Goal: Information Seeking & Learning: Understand process/instructions

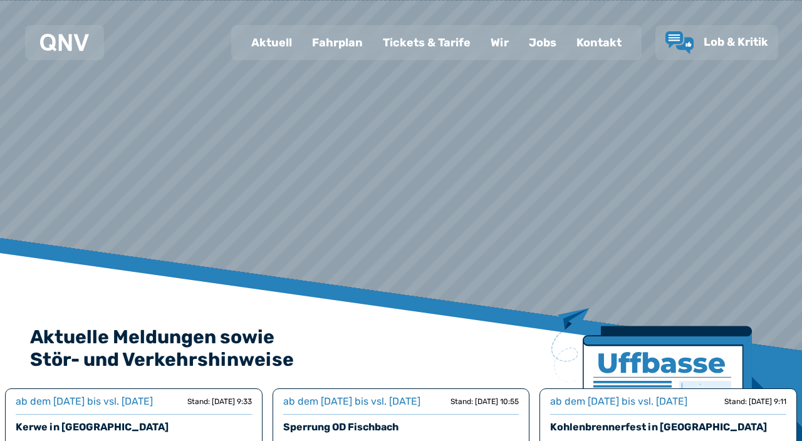
click at [341, 50] on div "Fahrplan" at bounding box center [337, 42] width 71 height 33
click at [343, 43] on div "Fahrplan" at bounding box center [337, 42] width 71 height 33
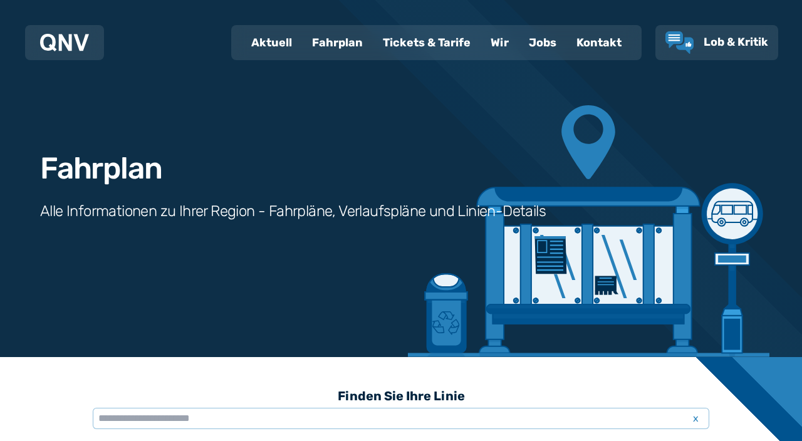
click at [274, 44] on div "Aktuell" at bounding box center [271, 42] width 61 height 33
select select "*"
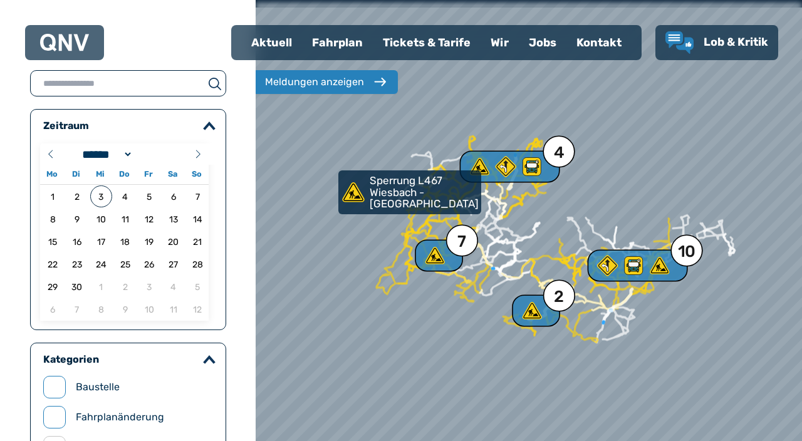
scroll to position [798, 0]
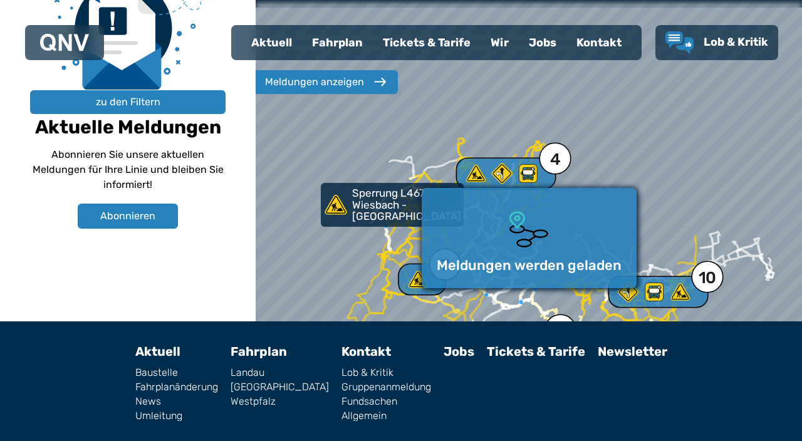
click at [332, 80] on div "Meldungen anzeigen" at bounding box center [314, 82] width 99 height 15
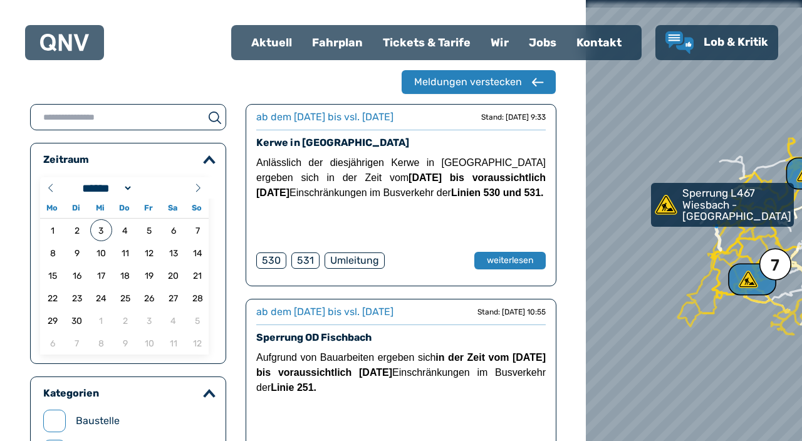
click at [315, 77] on div "Meldungen verstecken" at bounding box center [293, 82] width 526 height 24
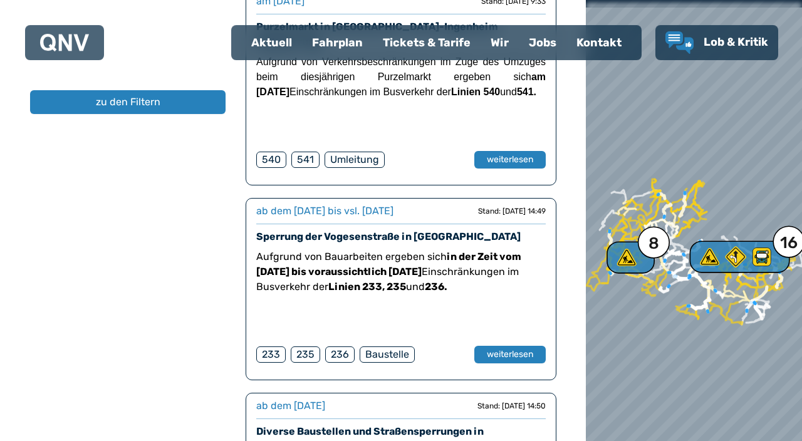
scroll to position [2823, 0]
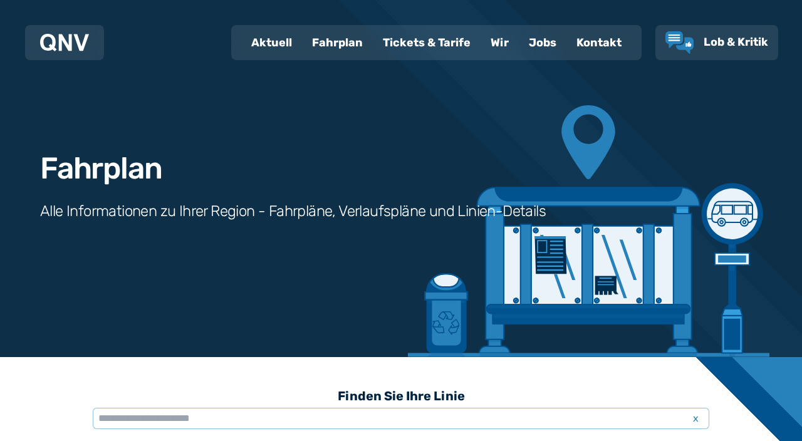
click at [341, 48] on div "Fahrplan" at bounding box center [337, 42] width 71 height 33
click at [196, 414] on input "text" at bounding box center [401, 418] width 617 height 21
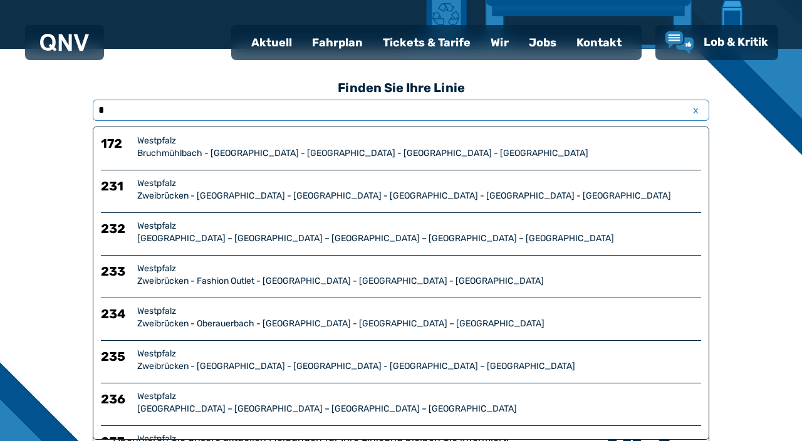
type input "**"
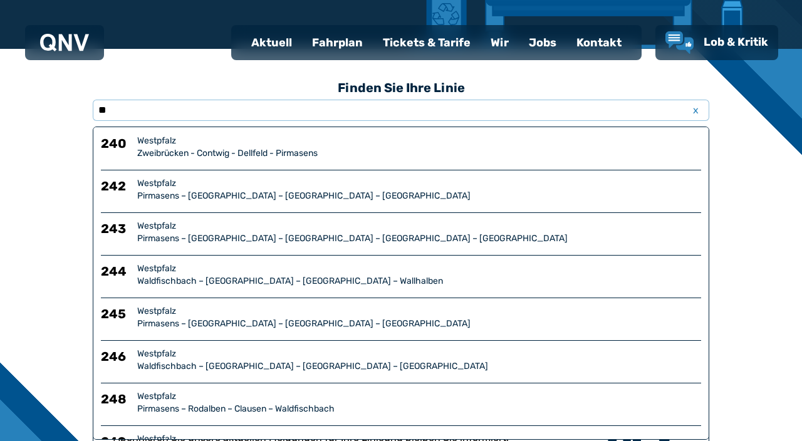
click at [185, 192] on div "Pirmasens – [GEOGRAPHIC_DATA] – [GEOGRAPHIC_DATA] – [GEOGRAPHIC_DATA]" at bounding box center [419, 196] width 564 height 13
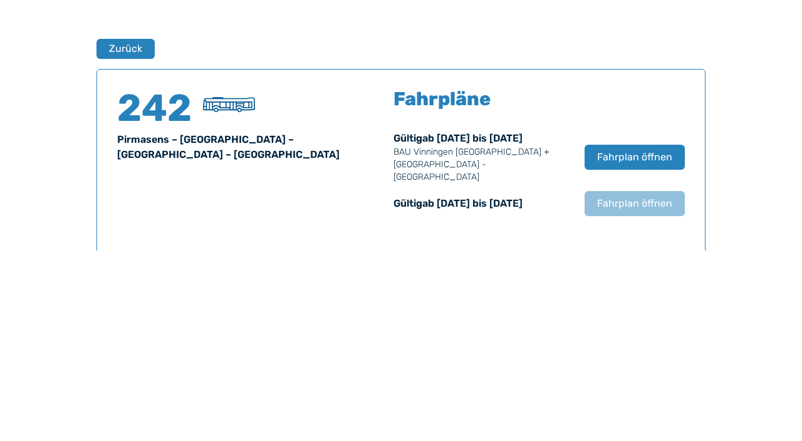
scroll to position [826, 0]
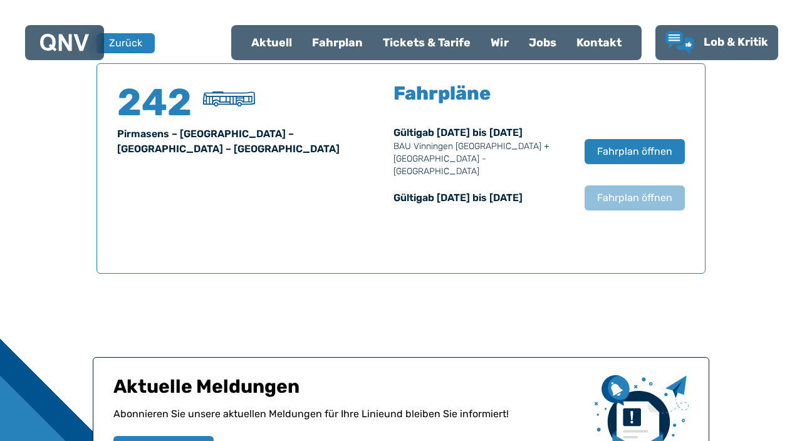
click at [627, 145] on span "Fahrplan öffnen" at bounding box center [634, 151] width 75 height 15
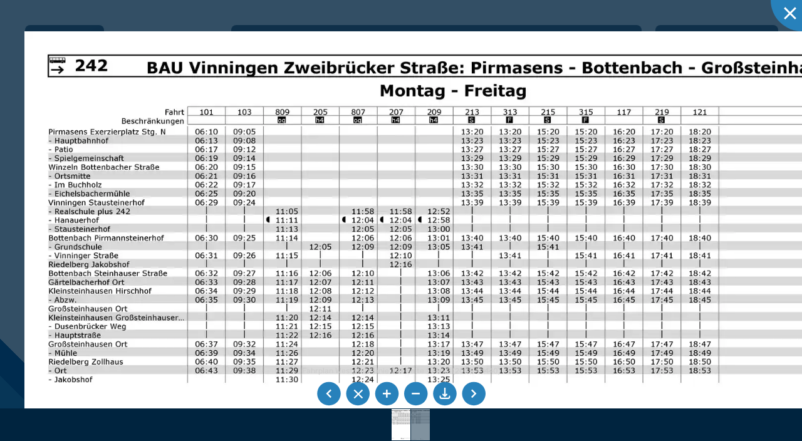
click at [477, 390] on li at bounding box center [474, 394] width 24 height 24
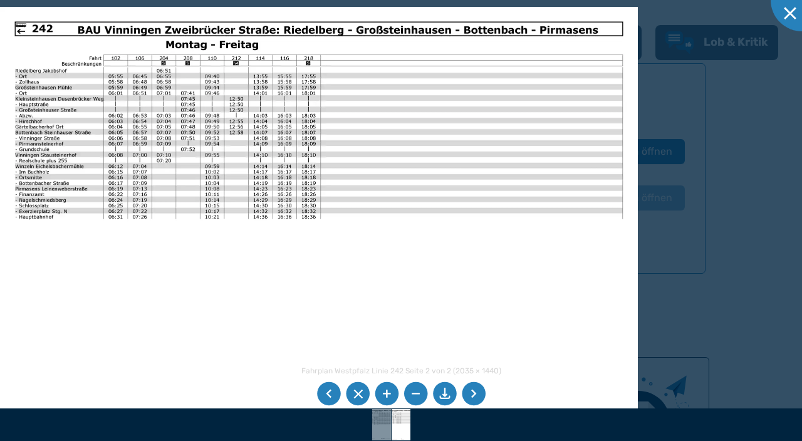
click at [474, 305] on img at bounding box center [319, 232] width 638 height 451
click at [516, 270] on img at bounding box center [319, 232] width 638 height 451
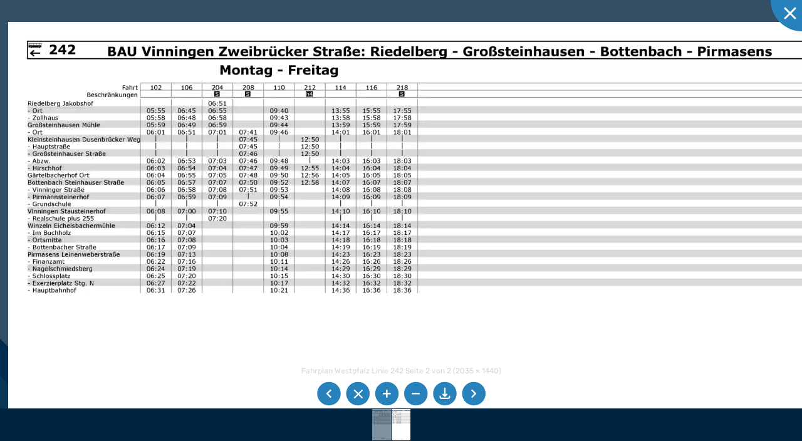
click at [576, 316] on img at bounding box center [415, 310] width 814 height 576
click at [323, 386] on li at bounding box center [329, 394] width 24 height 24
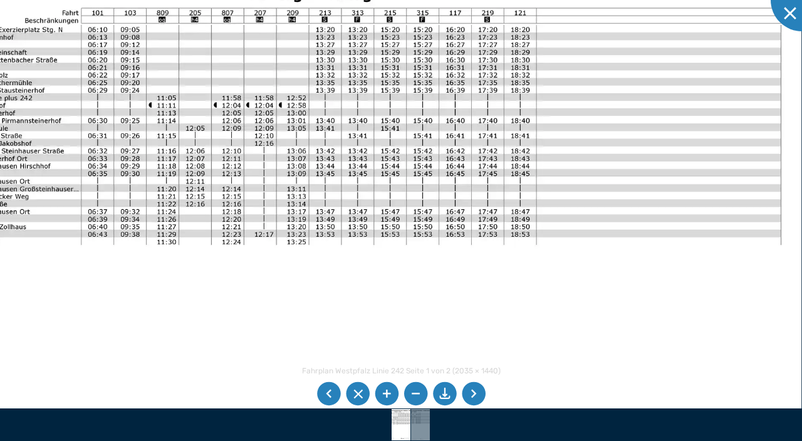
click at [474, 388] on li at bounding box center [474, 394] width 24 height 24
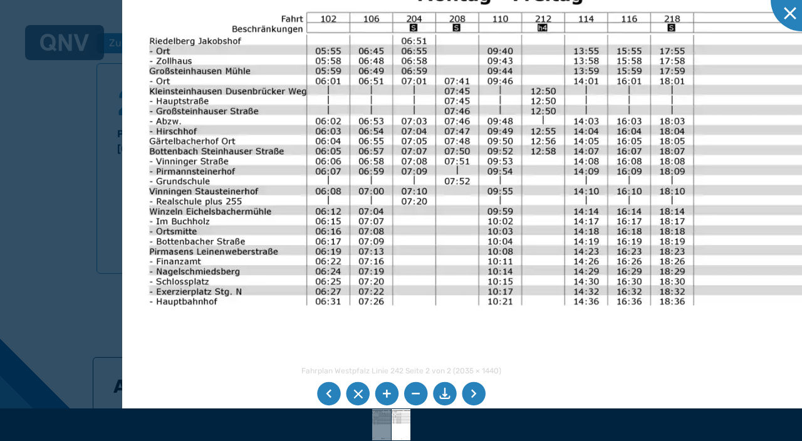
click at [321, 390] on li at bounding box center [329, 394] width 24 height 24
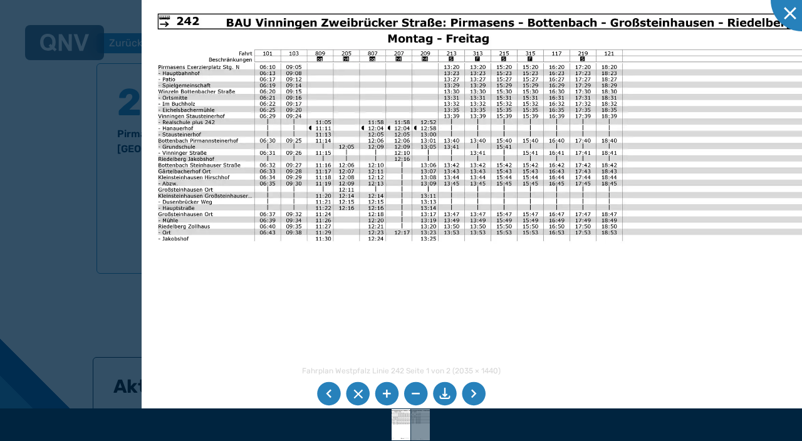
click at [696, 251] on img at bounding box center [489, 242] width 695 height 491
click at [314, 385] on img at bounding box center [489, 242] width 695 height 491
click at [323, 394] on li at bounding box center [329, 394] width 24 height 24
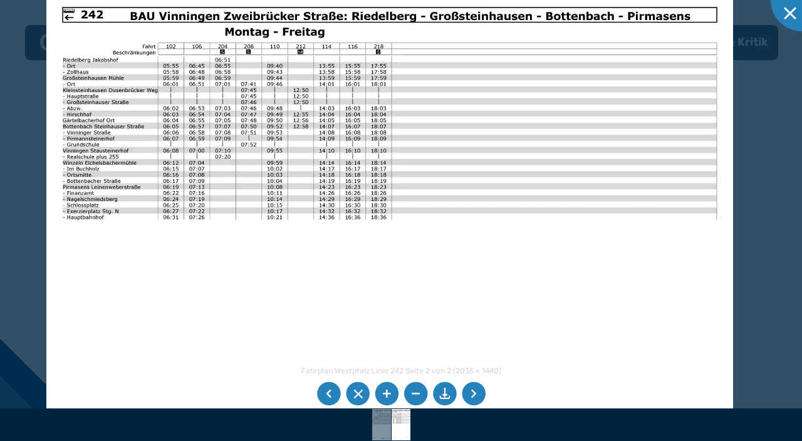
click at [682, 244] on img at bounding box center [389, 234] width 686 height 486
